Goal: Transaction & Acquisition: Subscribe to service/newsletter

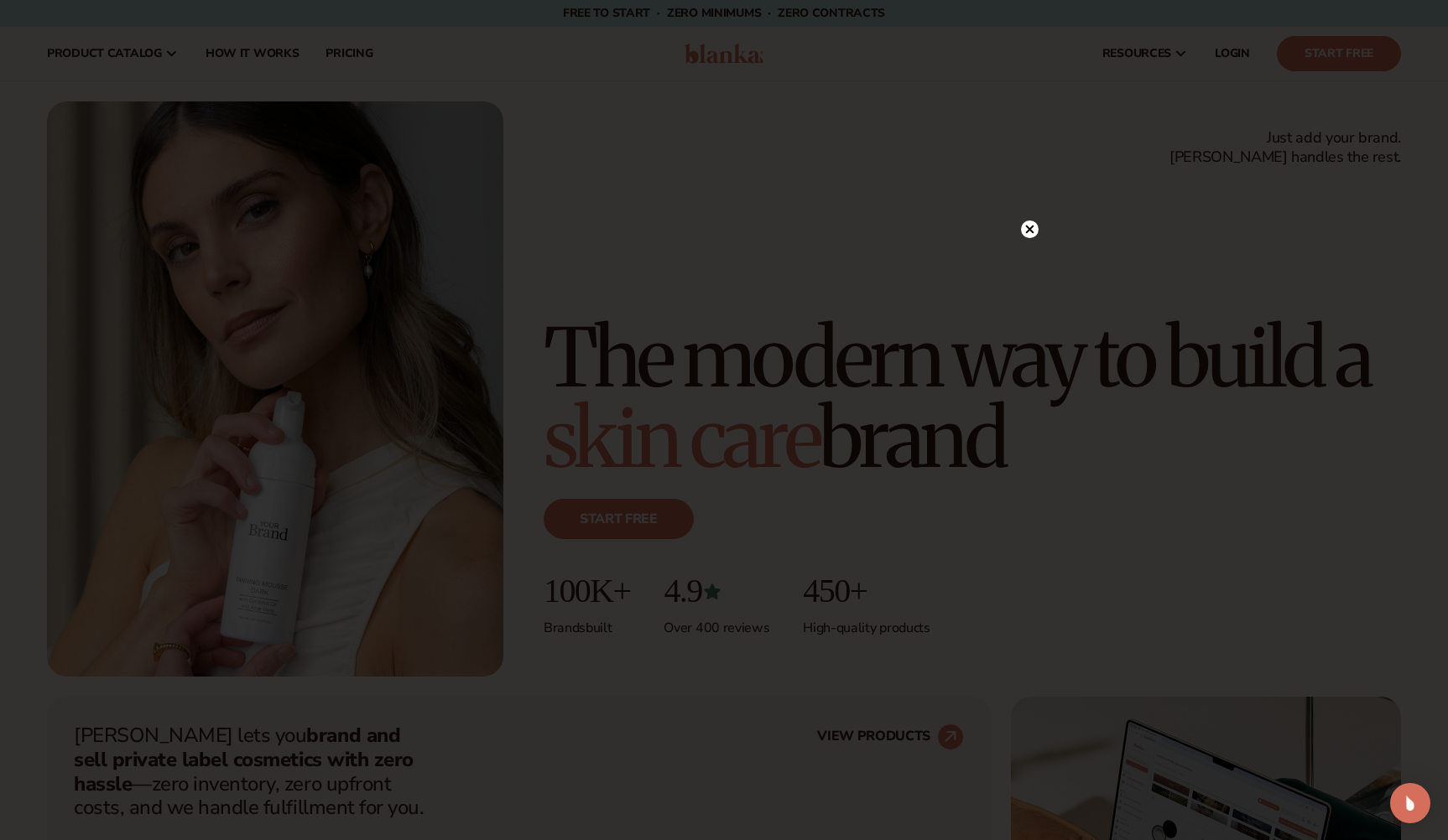
click at [1025, 226] on circle at bounding box center [1030, 229] width 18 height 18
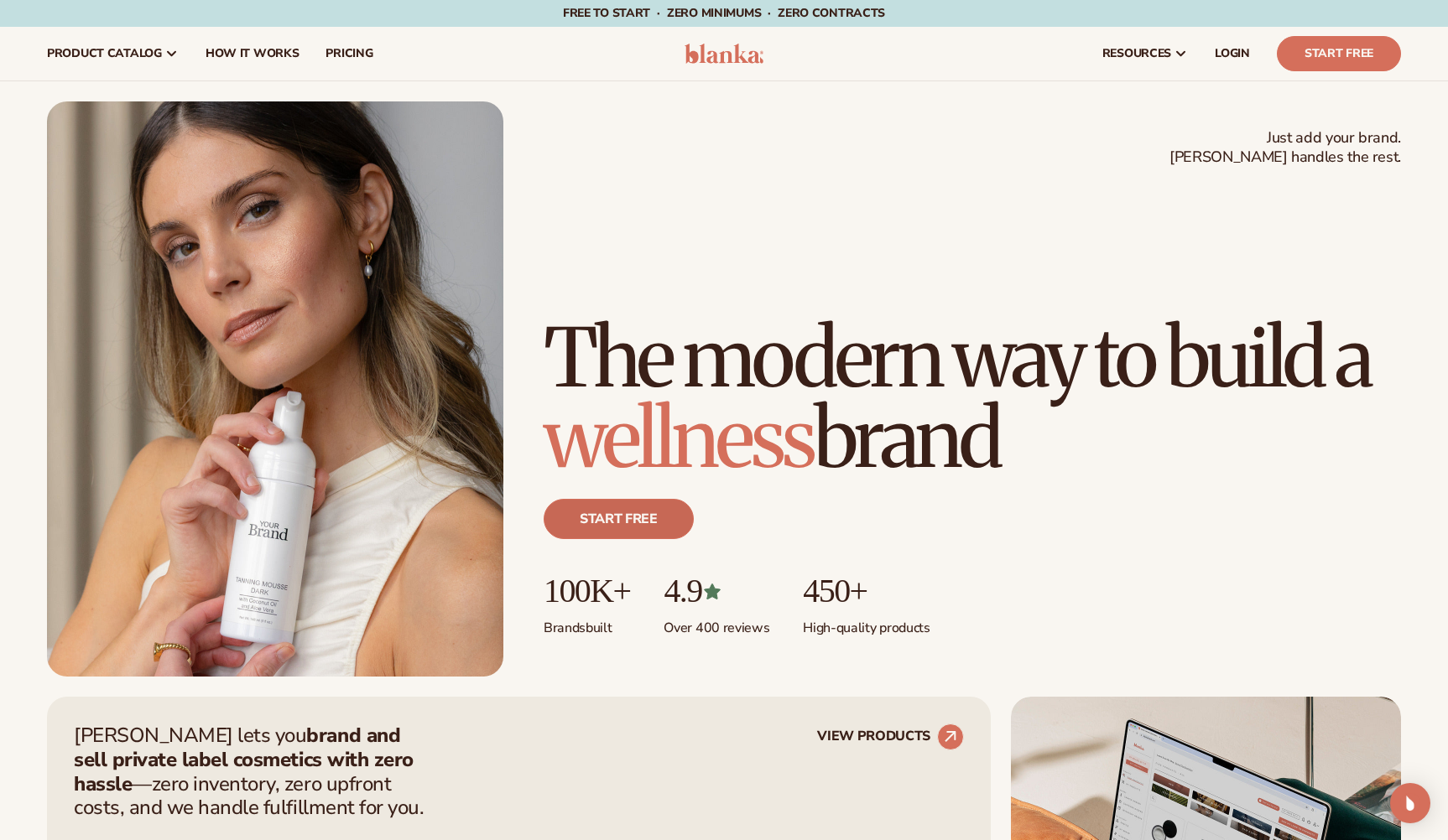
click at [592, 526] on link "Start free" at bounding box center [619, 519] width 151 height 40
